Goal: Transaction & Acquisition: Purchase product/service

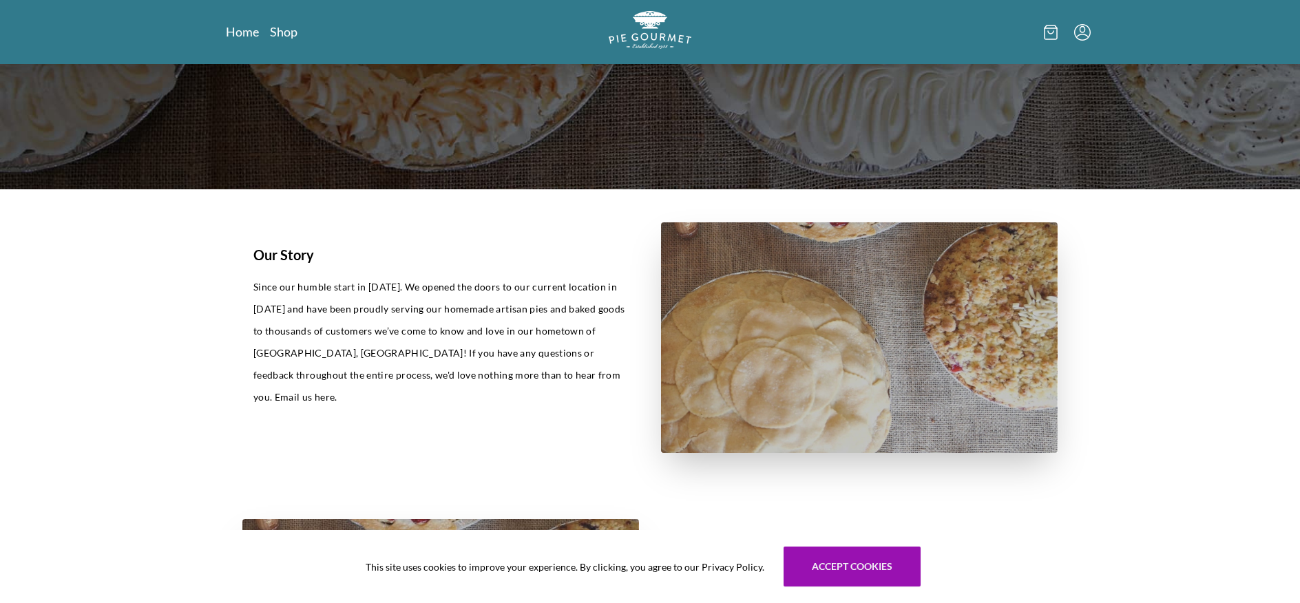
scroll to position [146, 0]
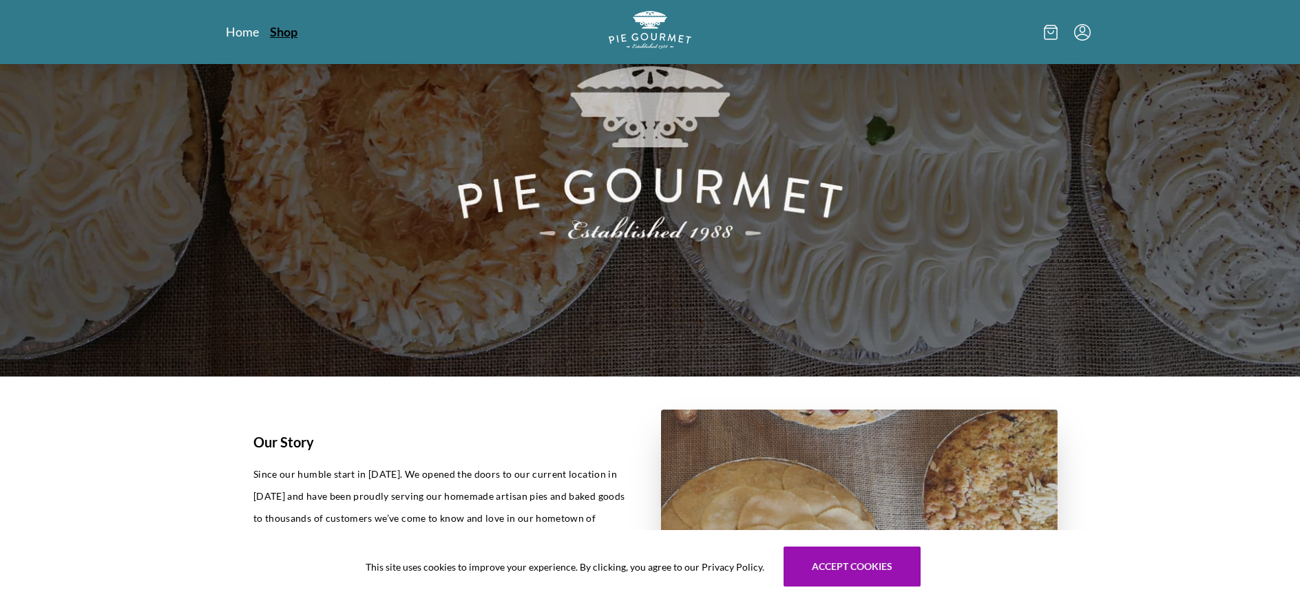
click at [284, 35] on link "Shop" at bounding box center [284, 31] width 28 height 17
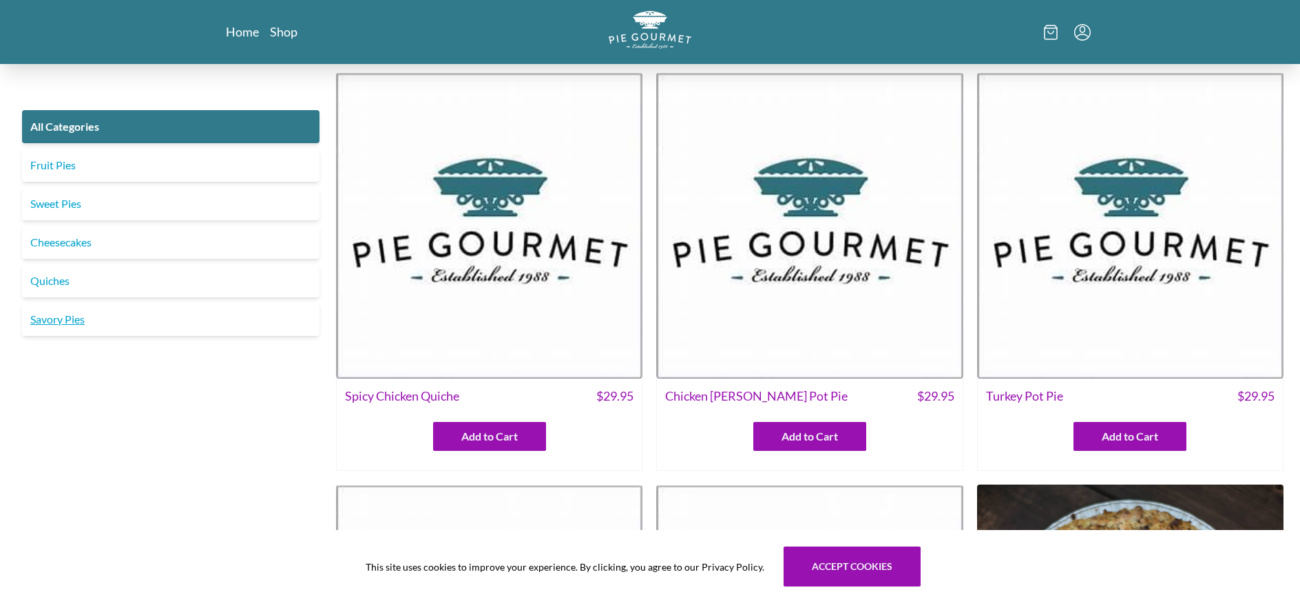
click at [58, 318] on link "Savory Pies" at bounding box center [171, 319] width 298 height 33
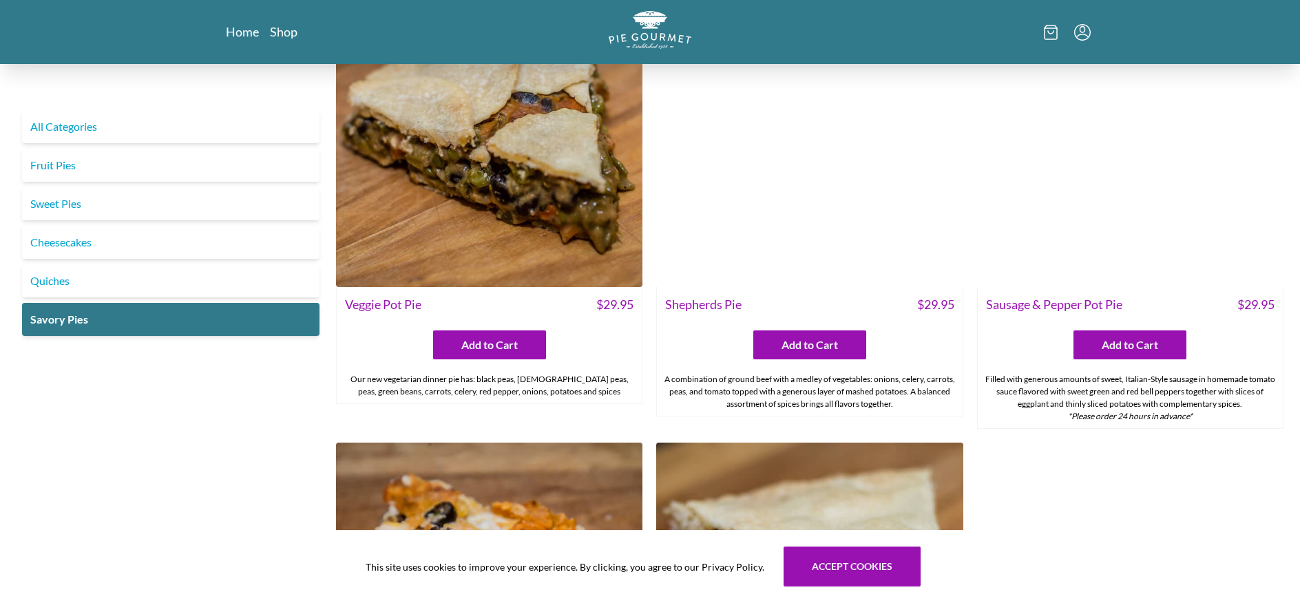
scroll to position [512, 0]
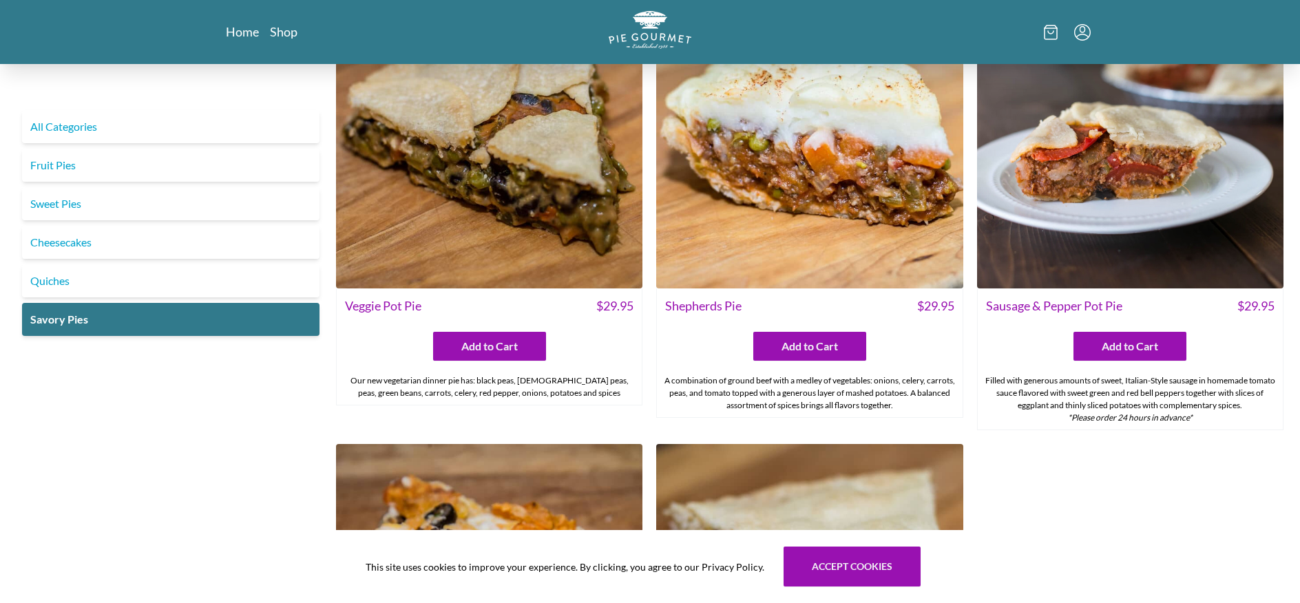
click at [778, 179] on img at bounding box center [809, 134] width 306 height 306
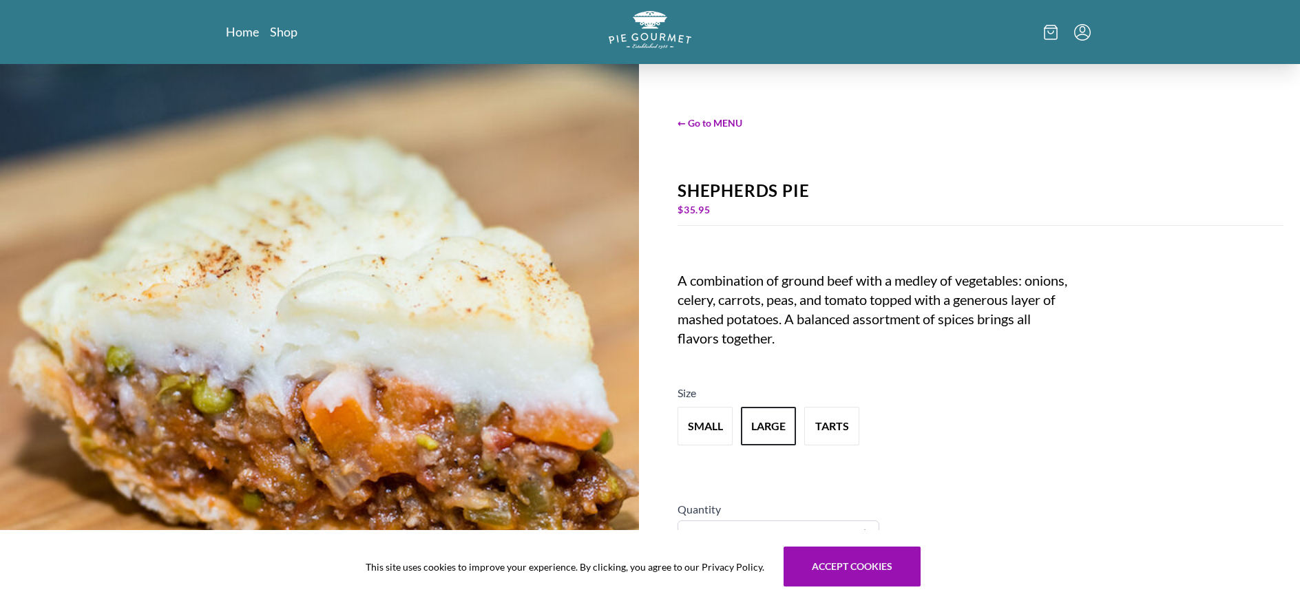
scroll to position [73, 0]
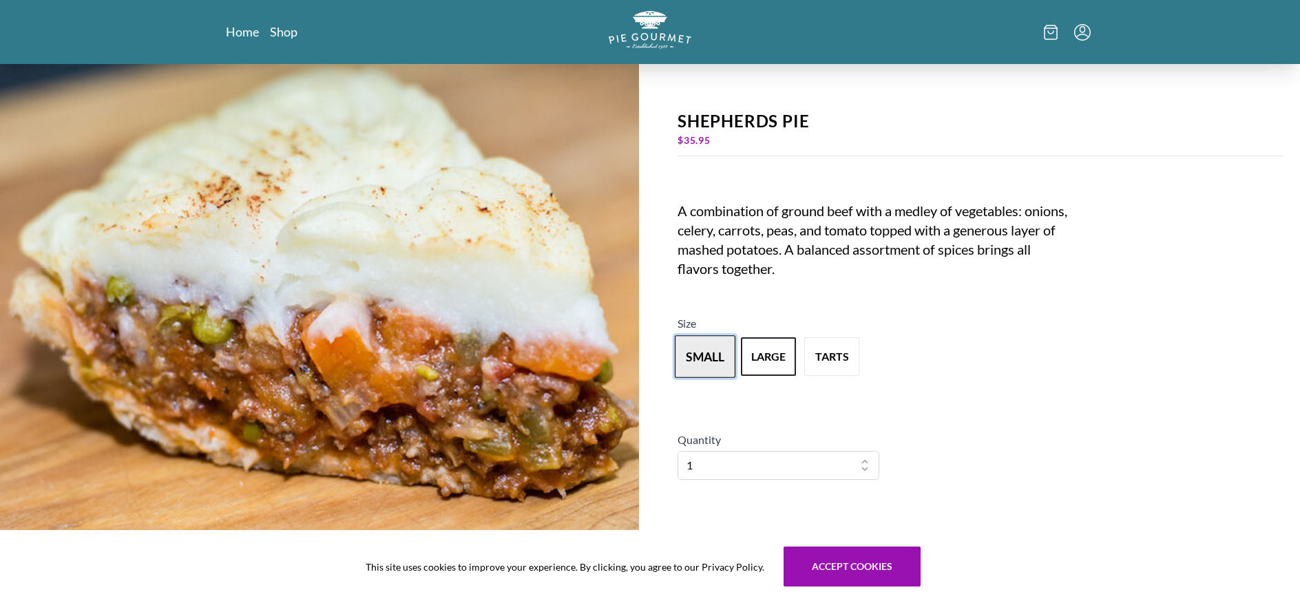
click at [696, 359] on button "small" at bounding box center [705, 356] width 61 height 43
click at [841, 353] on button "tarts" at bounding box center [832, 356] width 61 height 43
click at [767, 356] on button "large" at bounding box center [768, 356] width 61 height 43
